Goal: Task Accomplishment & Management: Use online tool/utility

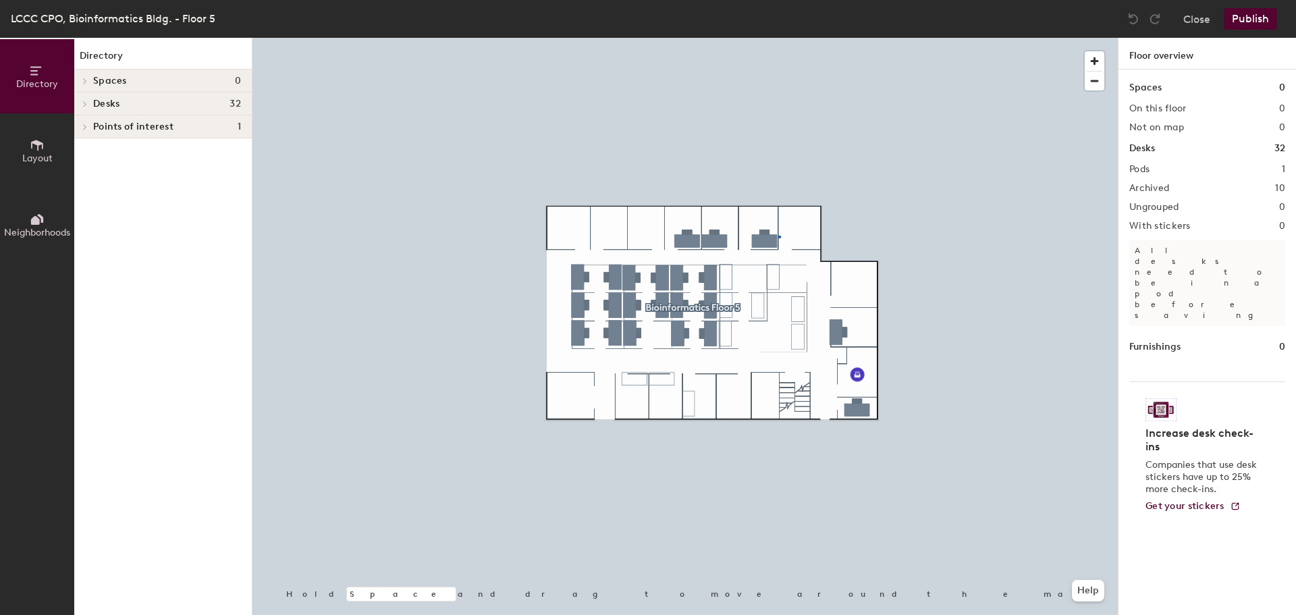
click at [778, 38] on div at bounding box center [684, 38] width 865 height 0
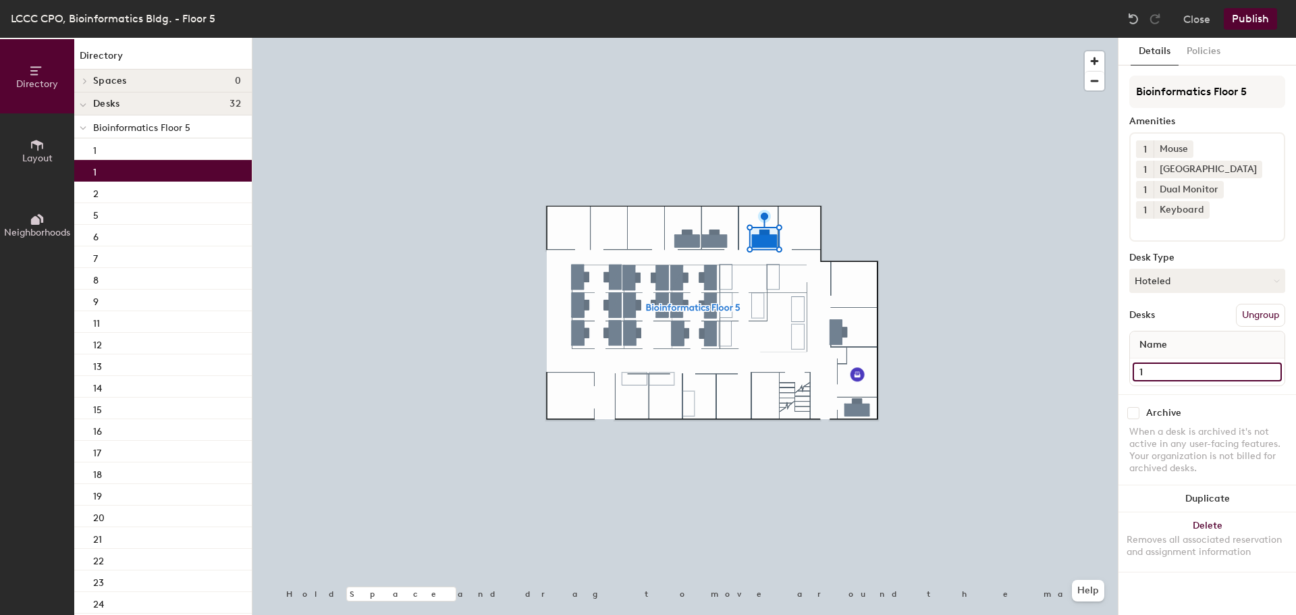
click at [1160, 373] on input "1" at bounding box center [1207, 371] width 149 height 19
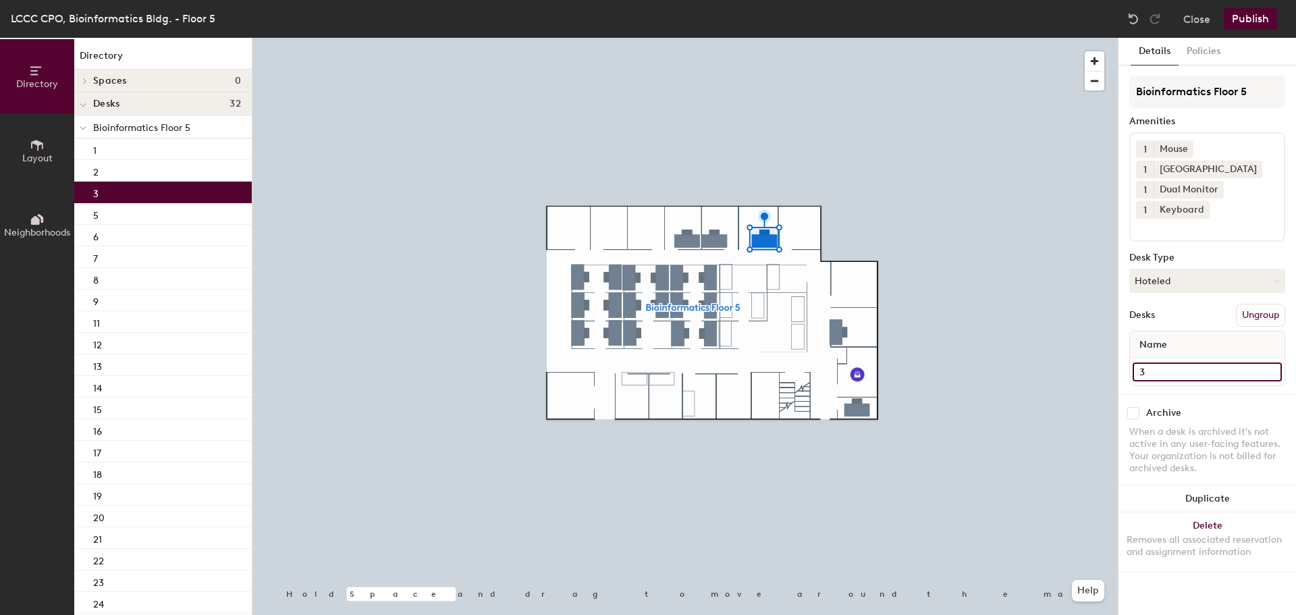
type input "3"
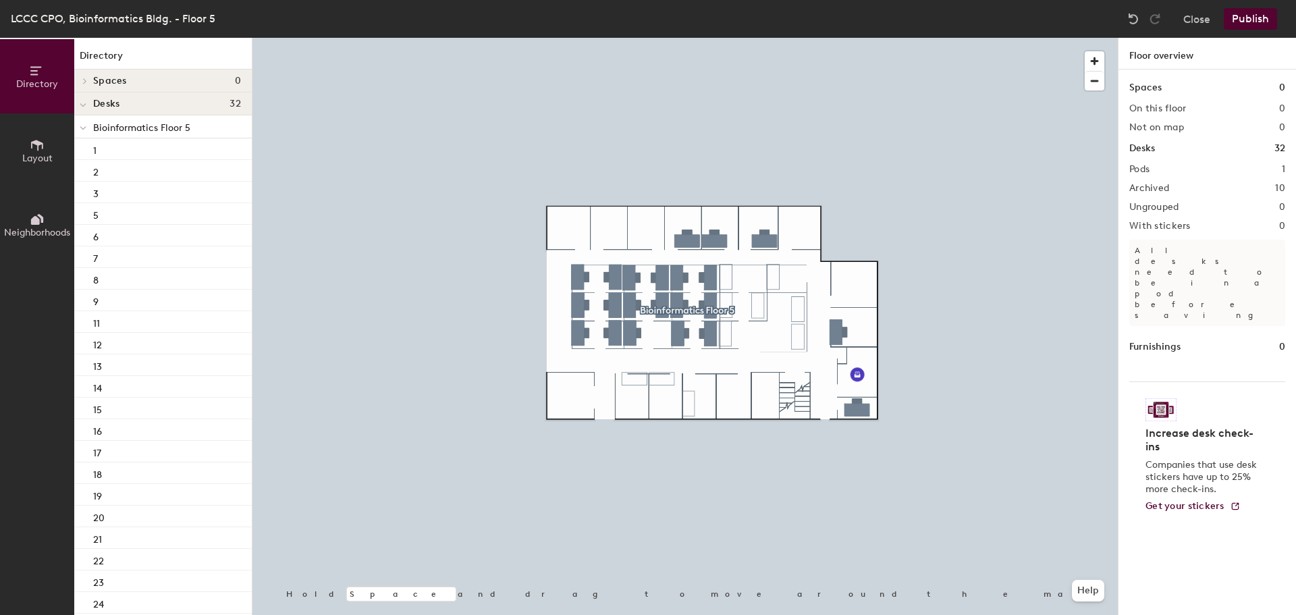
click at [1255, 18] on button "Publish" at bounding box center [1250, 19] width 53 height 22
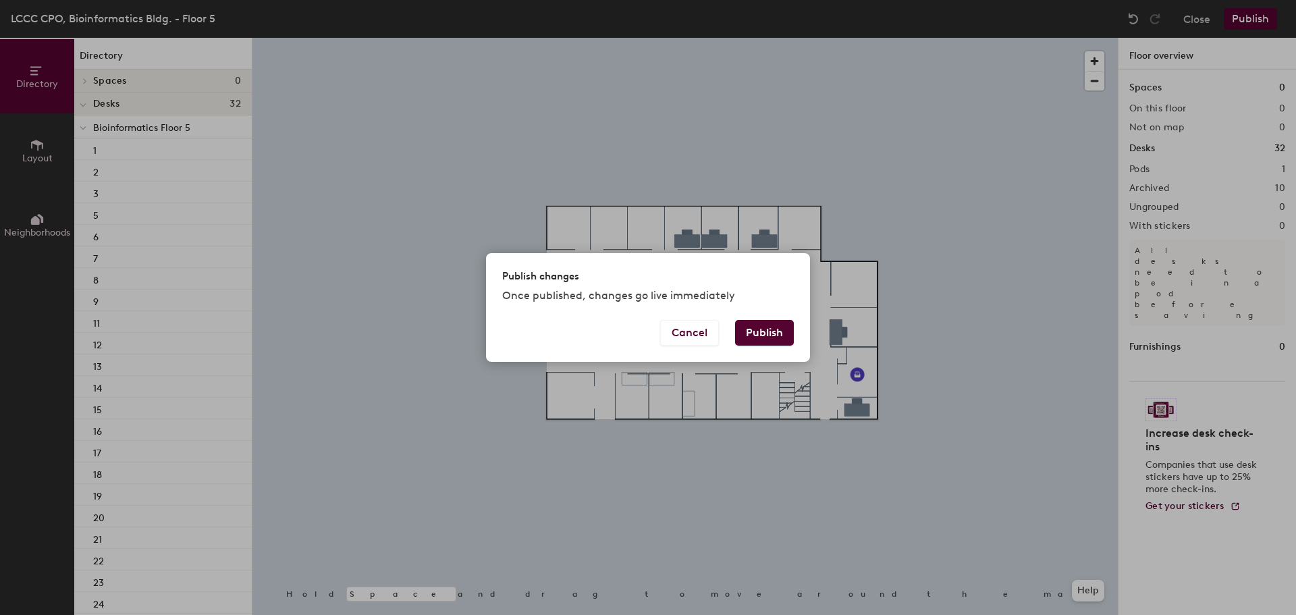
click at [739, 329] on button "Publish" at bounding box center [764, 333] width 59 height 26
